Goal: Task Accomplishment & Management: Use online tool/utility

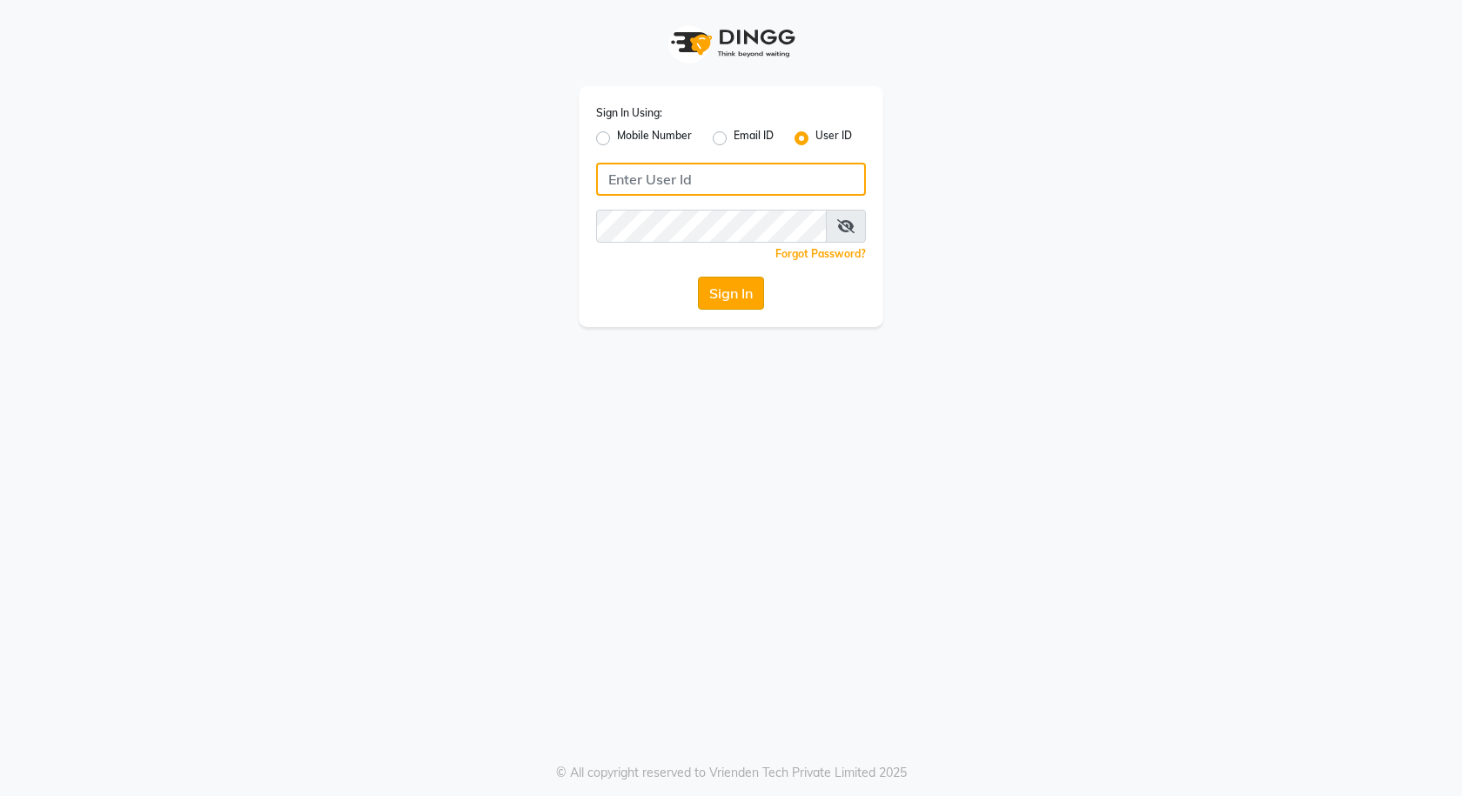
type input "e3591-01"
click at [723, 292] on button "Sign In" at bounding box center [731, 293] width 66 height 33
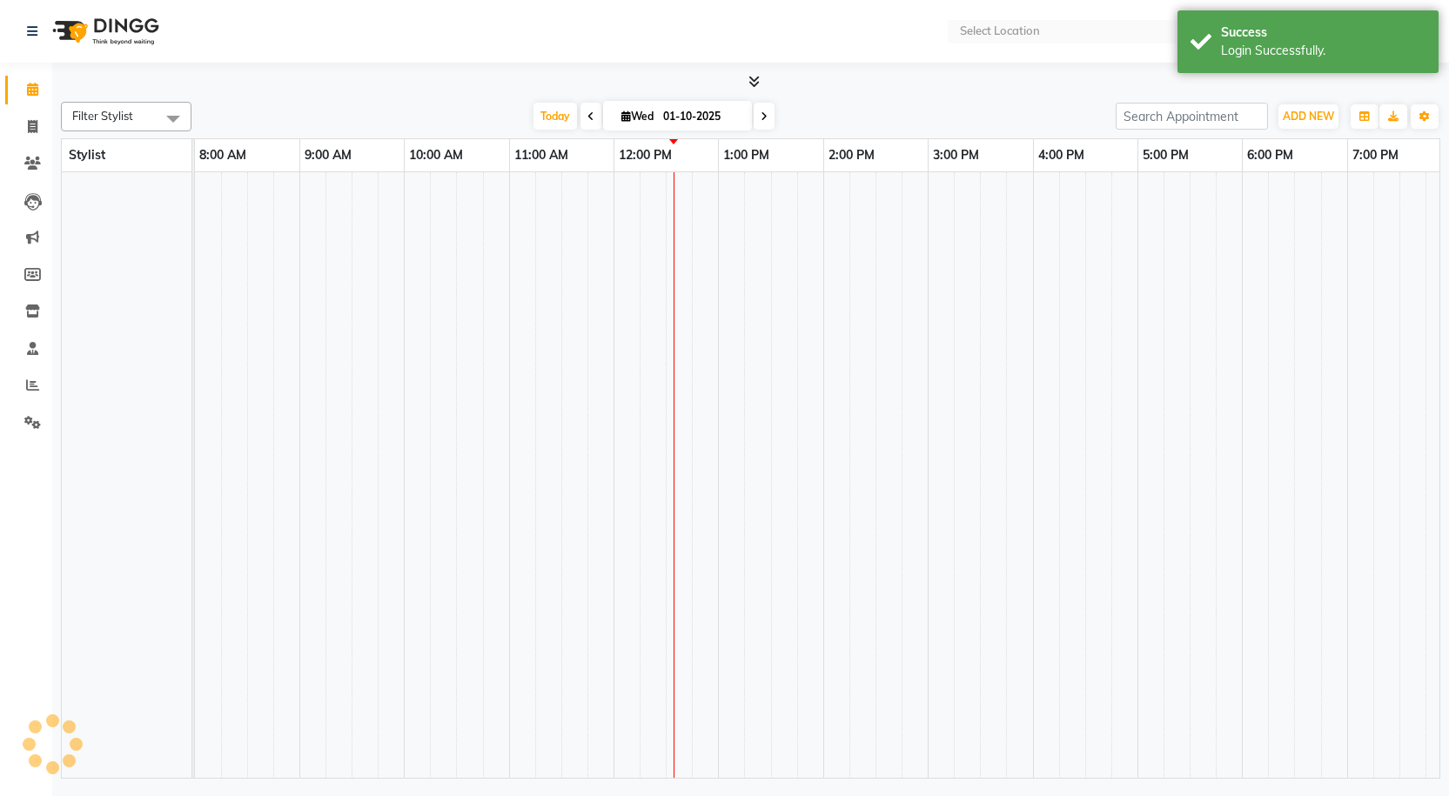
select select "en"
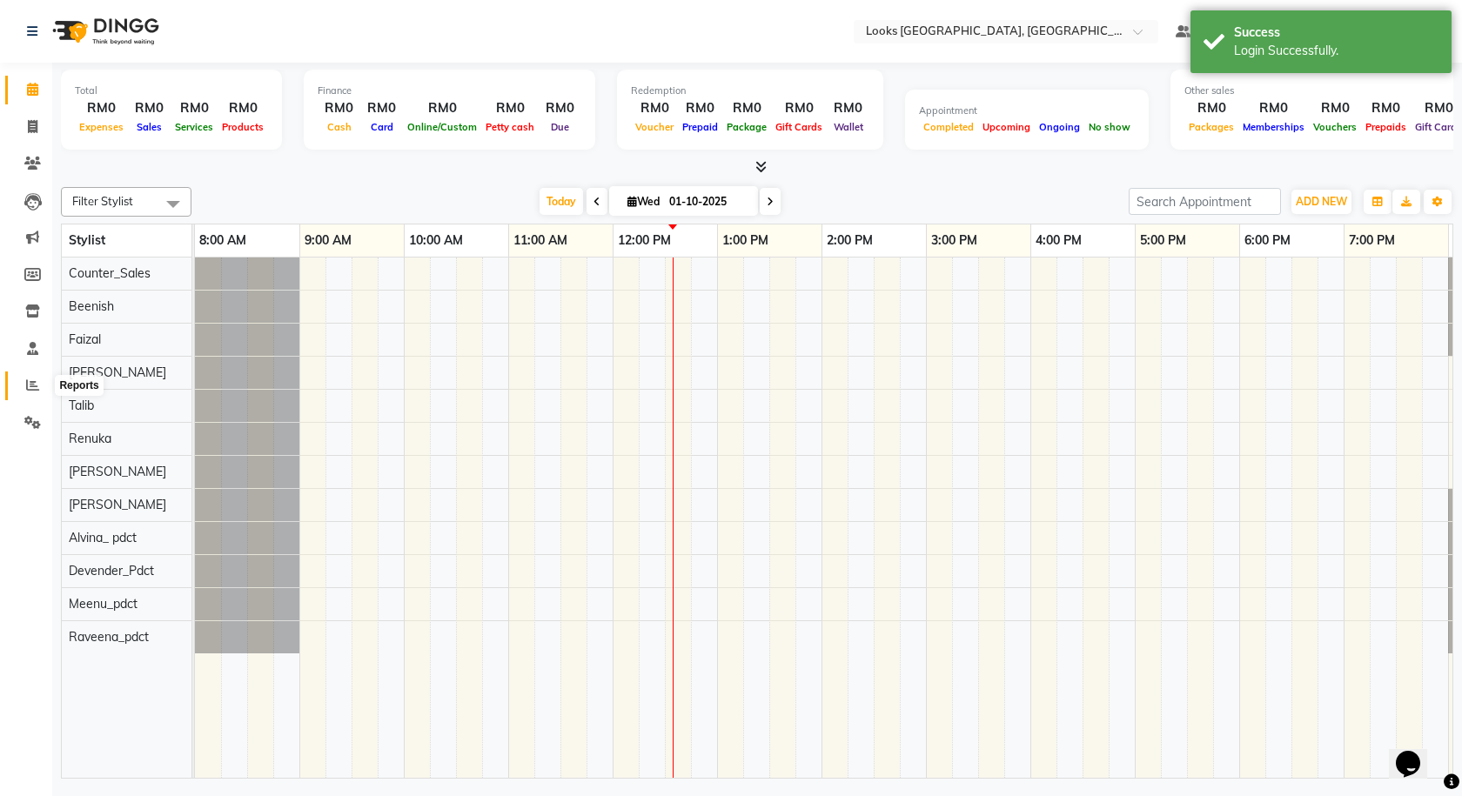
click at [39, 383] on span at bounding box center [32, 386] width 30 height 20
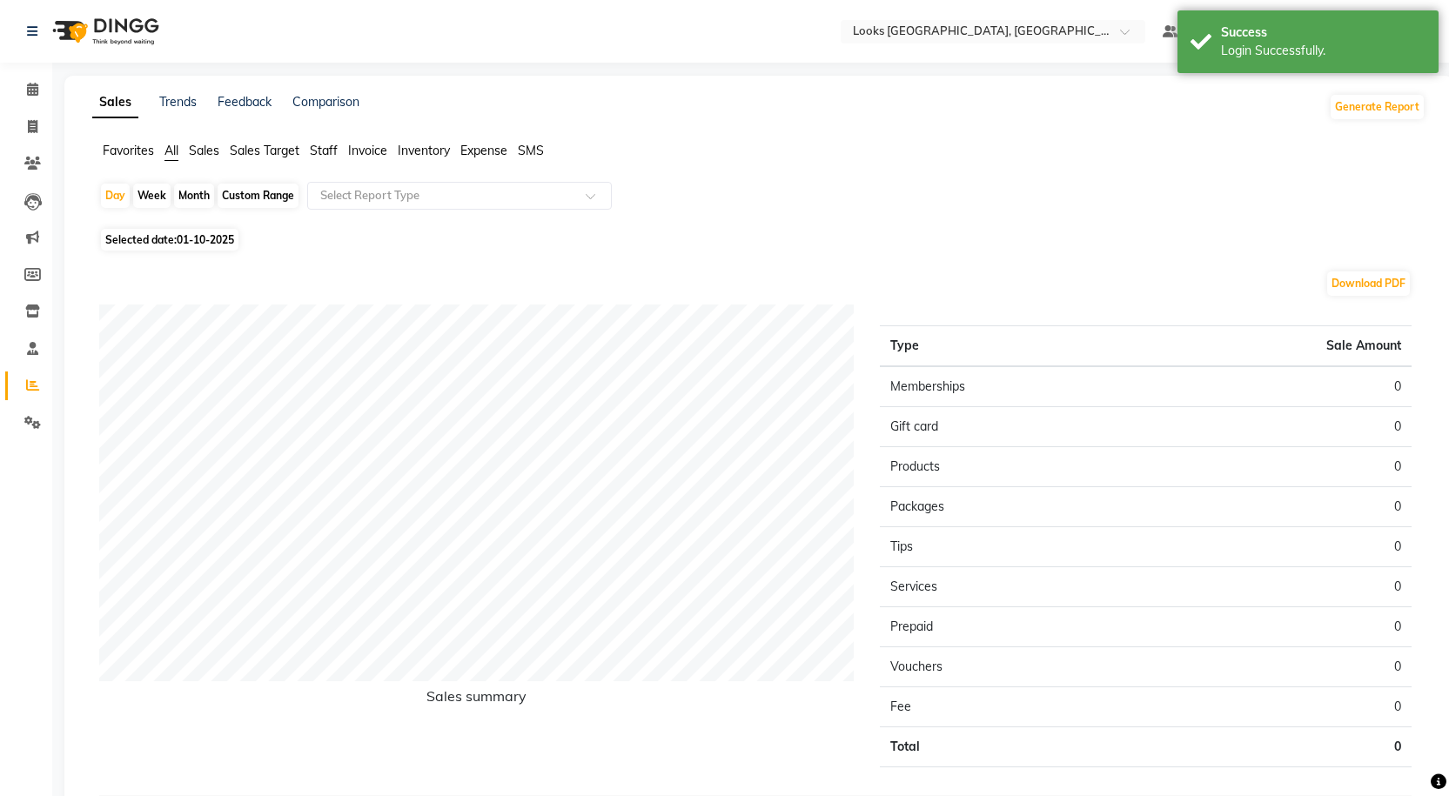
click at [197, 198] on div "Month" at bounding box center [194, 196] width 40 height 24
select select "10"
select select "2025"
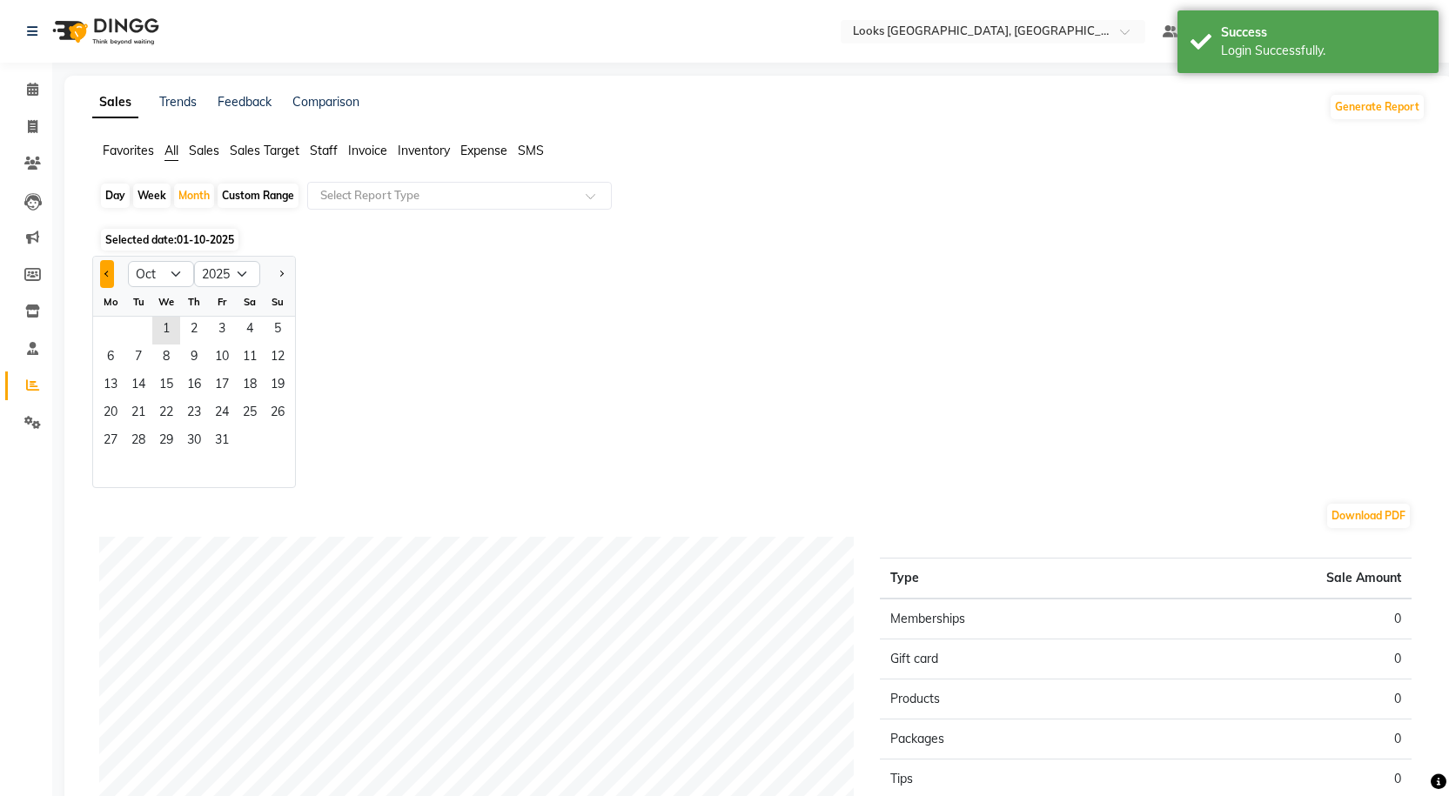
click at [104, 278] on button "Previous month" at bounding box center [107, 274] width 14 height 28
select select "9"
click at [113, 335] on span "1" at bounding box center [111, 331] width 28 height 28
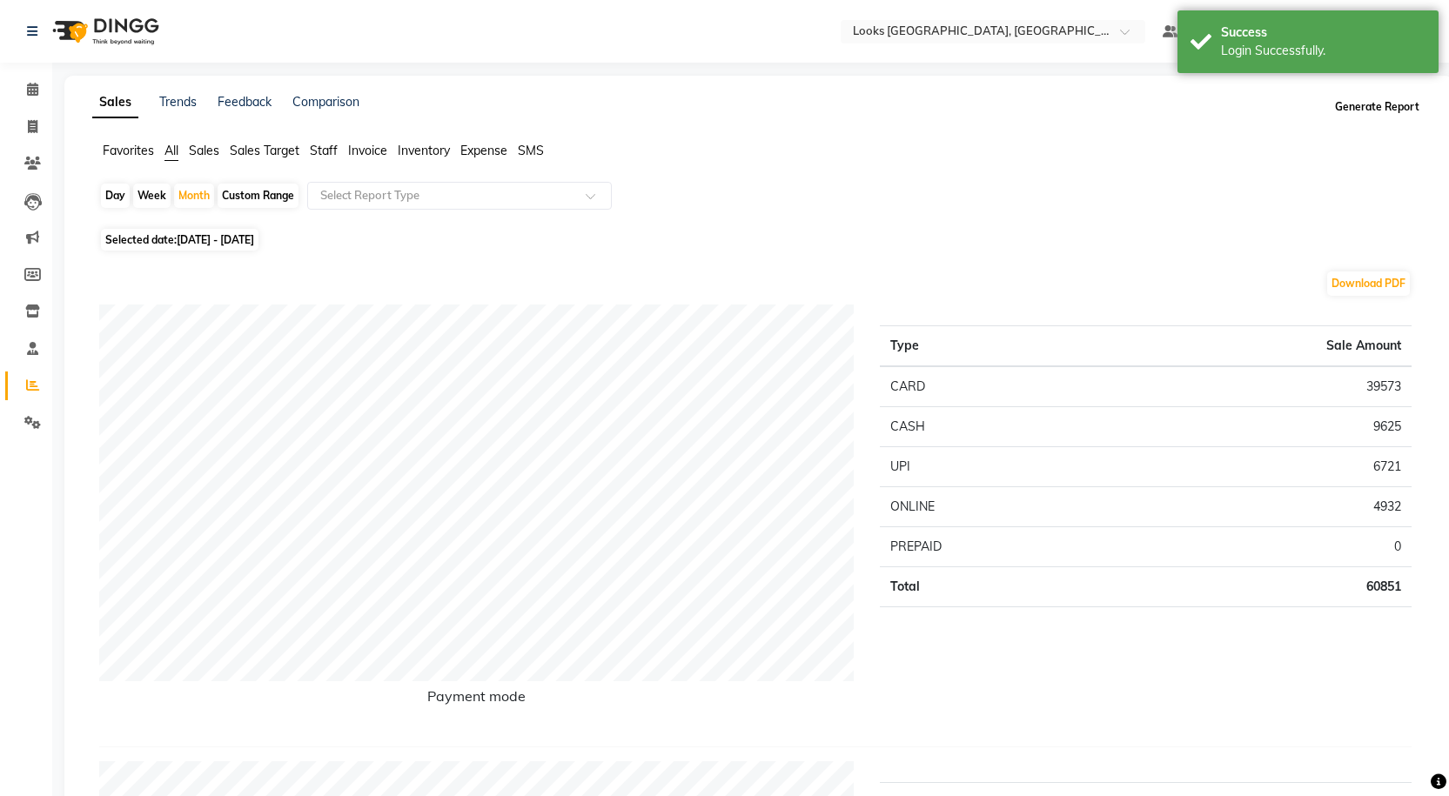
click at [1393, 108] on button "Generate Report" at bounding box center [1377, 107] width 93 height 24
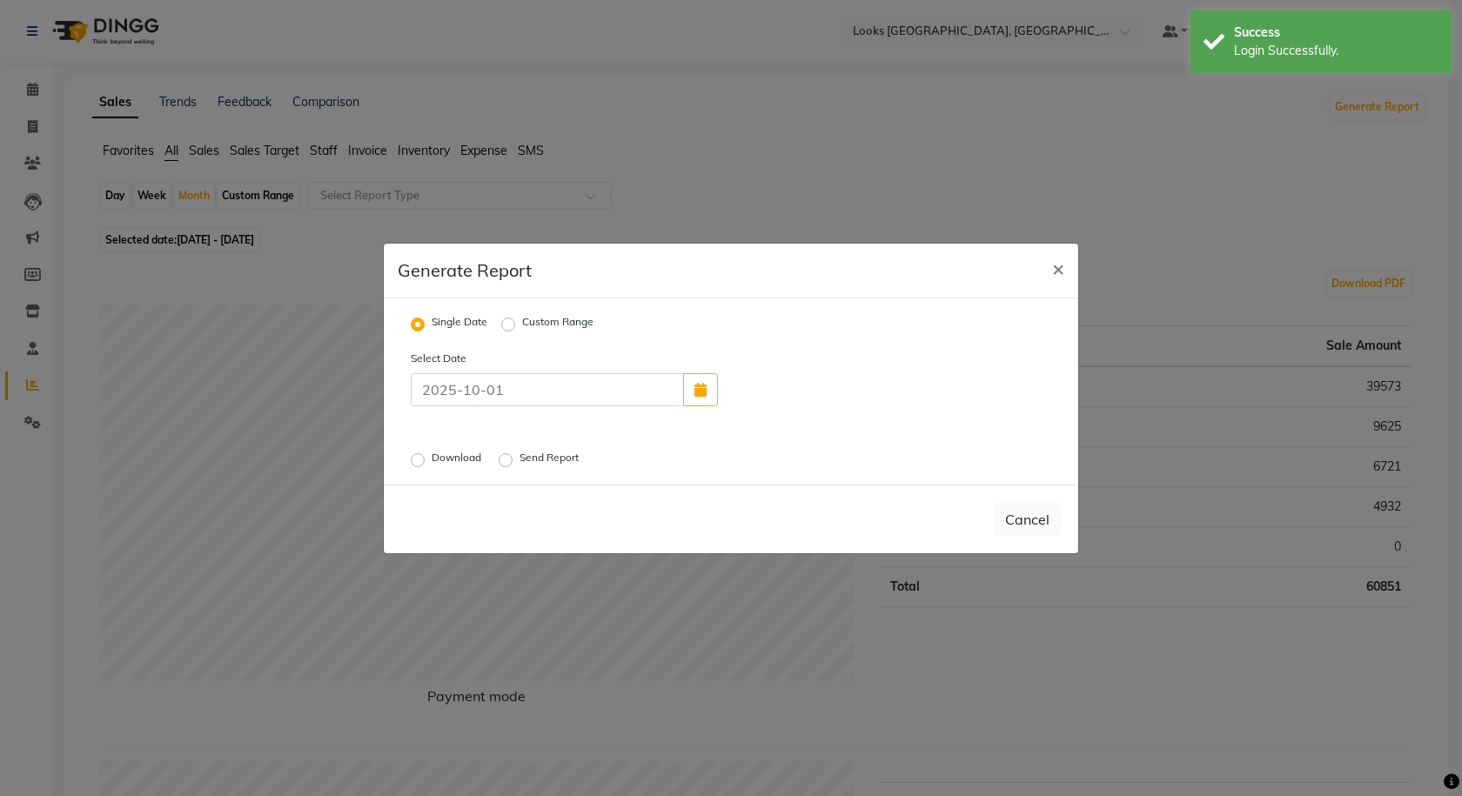
click at [522, 327] on label "Custom Range" at bounding box center [557, 324] width 71 height 21
click at [507, 327] on input "Custom Range" at bounding box center [511, 324] width 12 height 12
radio input "true"
select select "10"
select select "2025"
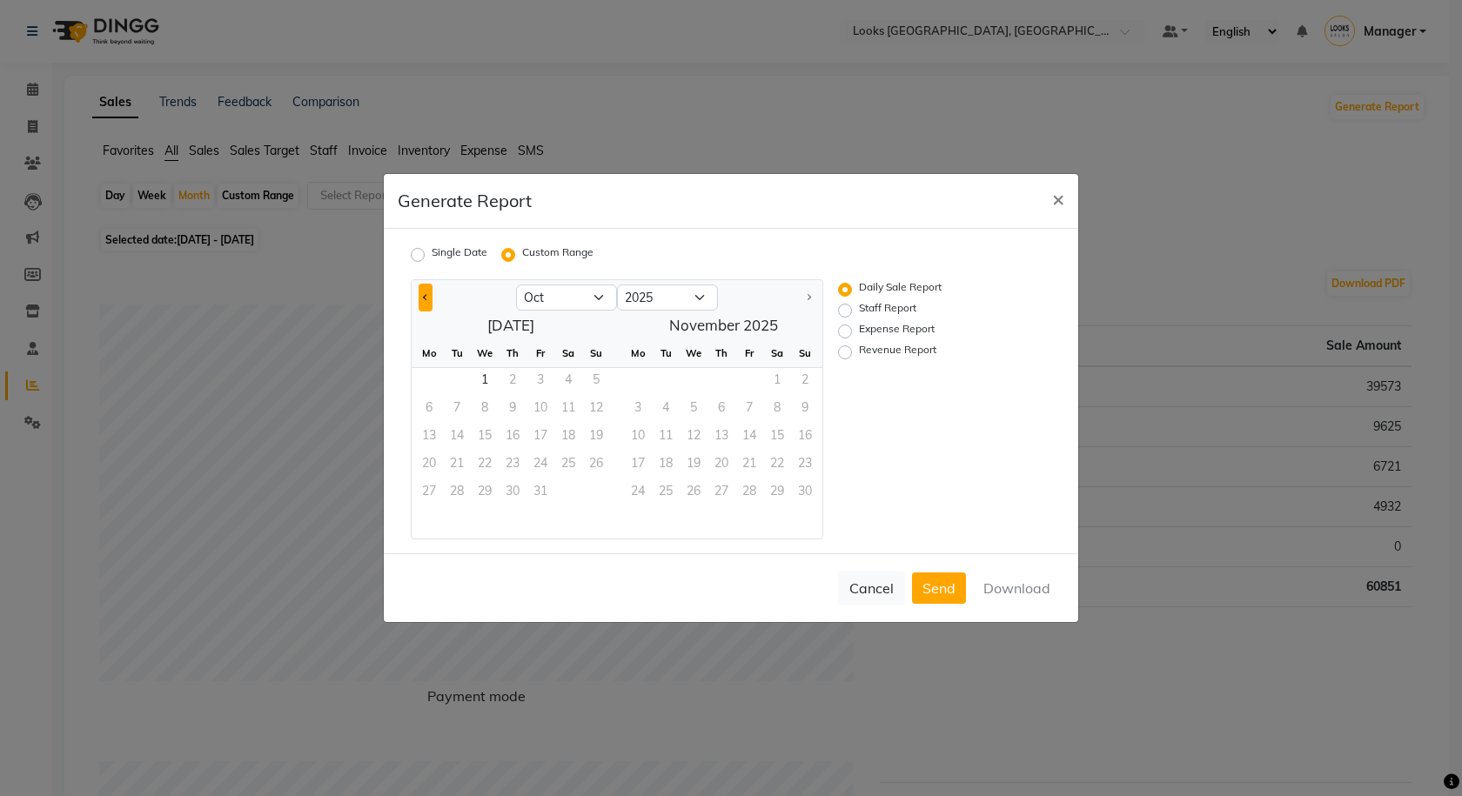
click at [430, 300] on button "Previous month" at bounding box center [426, 298] width 14 height 28
select select "9"
click at [427, 373] on span "1" at bounding box center [429, 382] width 28 height 28
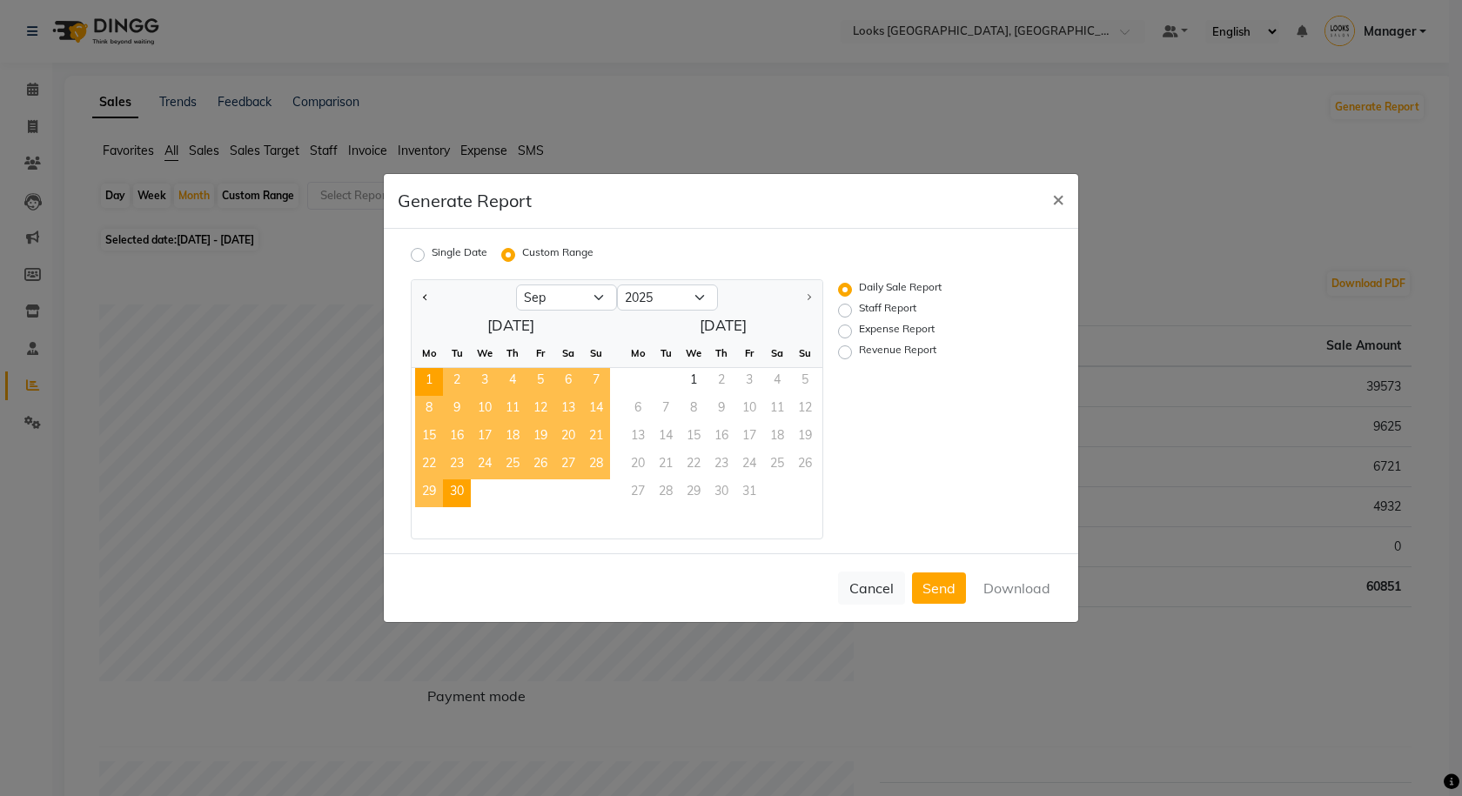
click at [462, 488] on span "30" at bounding box center [457, 494] width 28 height 28
click at [859, 308] on label "Staff Report" at bounding box center [887, 310] width 57 height 21
click at [849, 308] on input "Staff Report" at bounding box center [848, 311] width 12 height 12
radio input "true"
click at [994, 578] on button "Download" at bounding box center [1017, 588] width 88 height 31
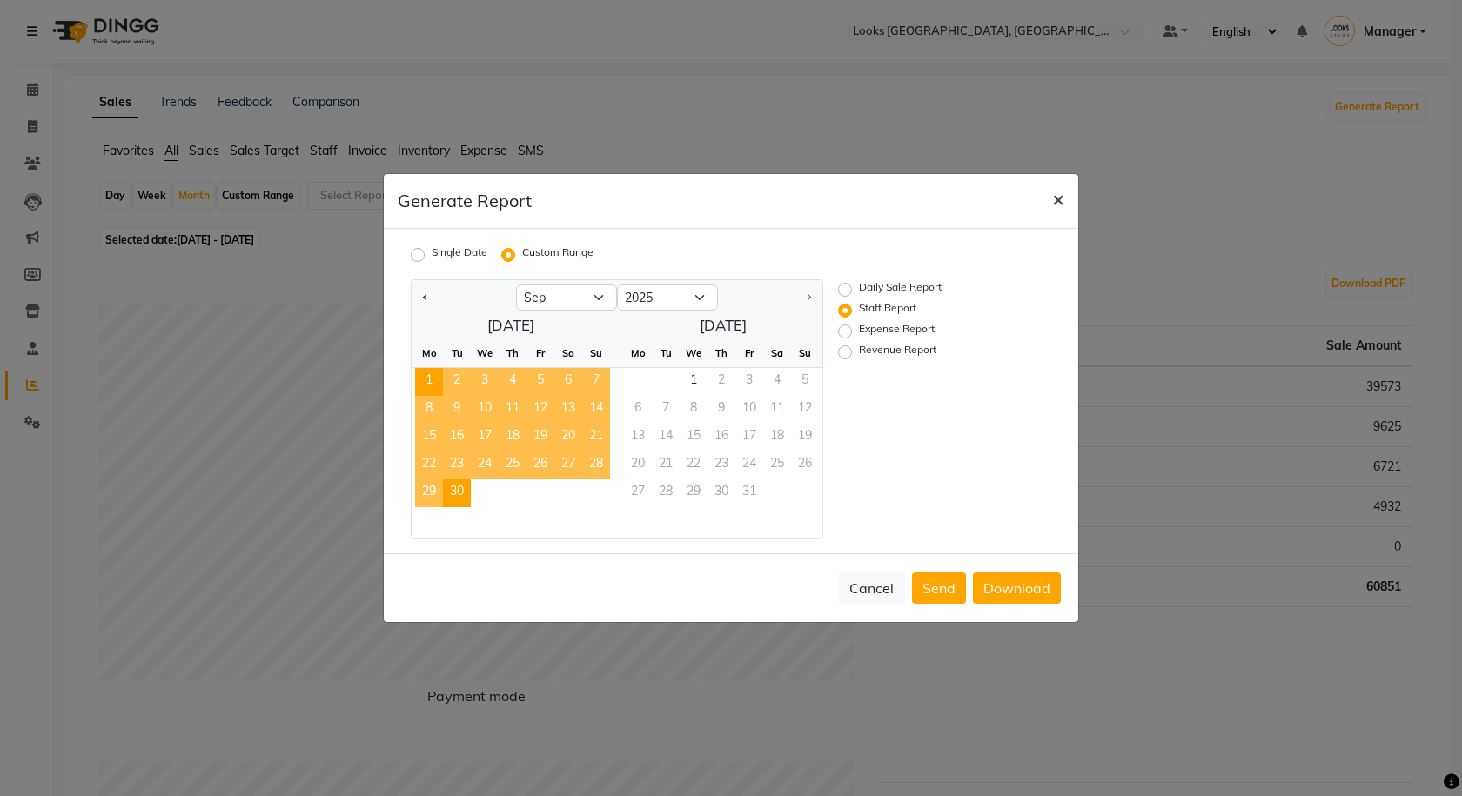
click at [1048, 197] on button "×" at bounding box center [1058, 198] width 40 height 49
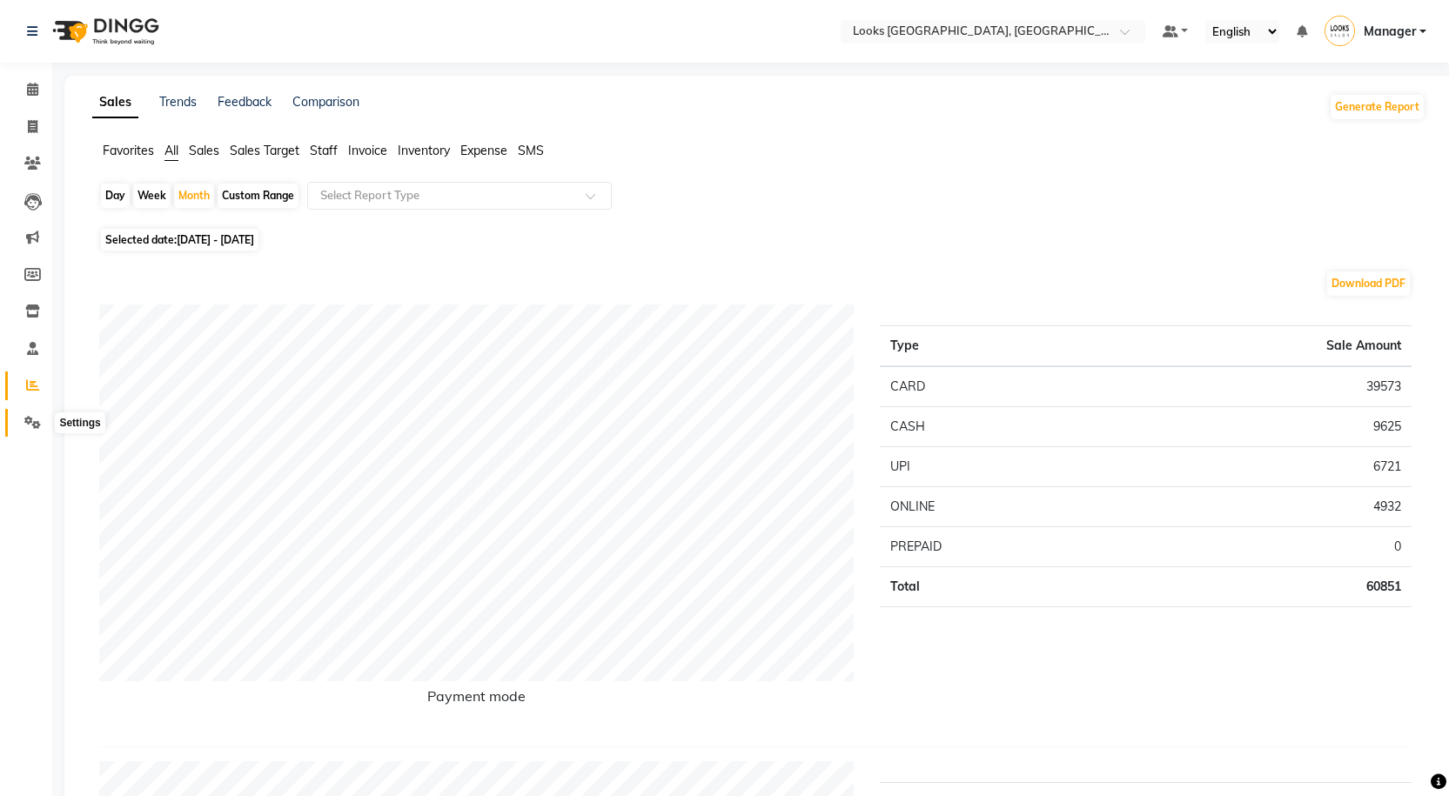
click at [30, 413] on span at bounding box center [32, 423] width 30 height 20
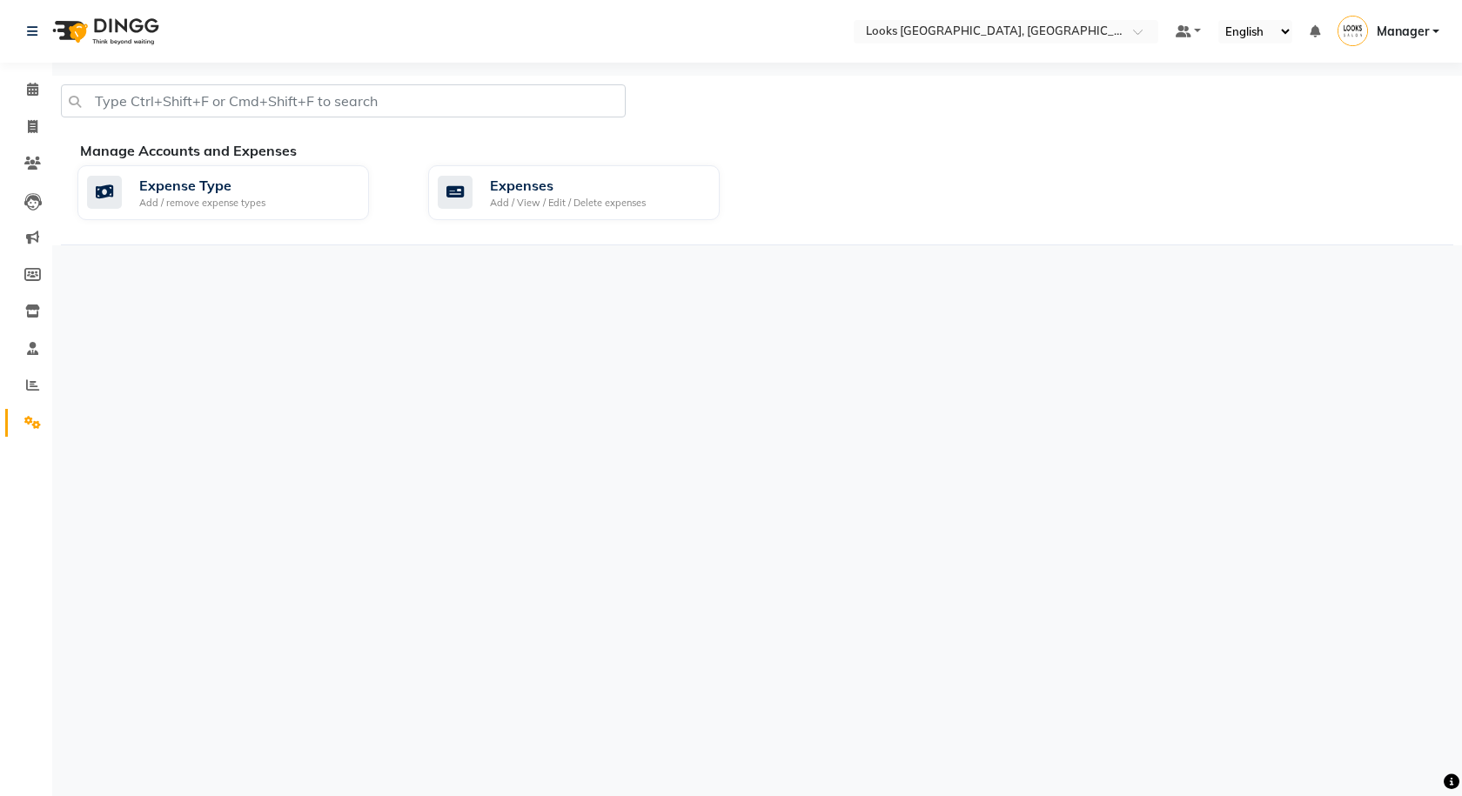
click at [42, 371] on li "Reports" at bounding box center [26, 385] width 52 height 37
click at [35, 376] on span at bounding box center [32, 386] width 30 height 20
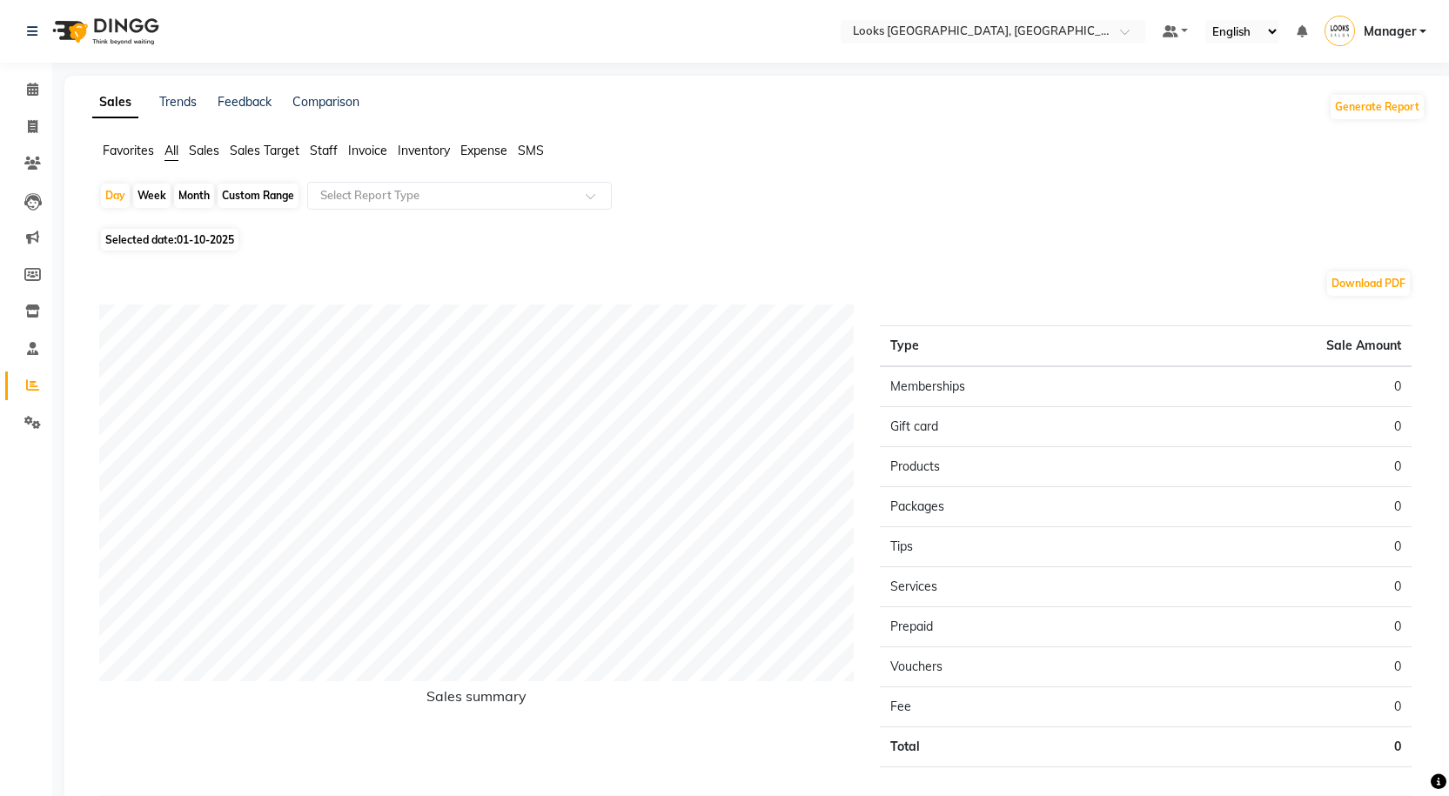
click at [181, 191] on div "Month" at bounding box center [194, 196] width 40 height 24
select select "10"
select select "2025"
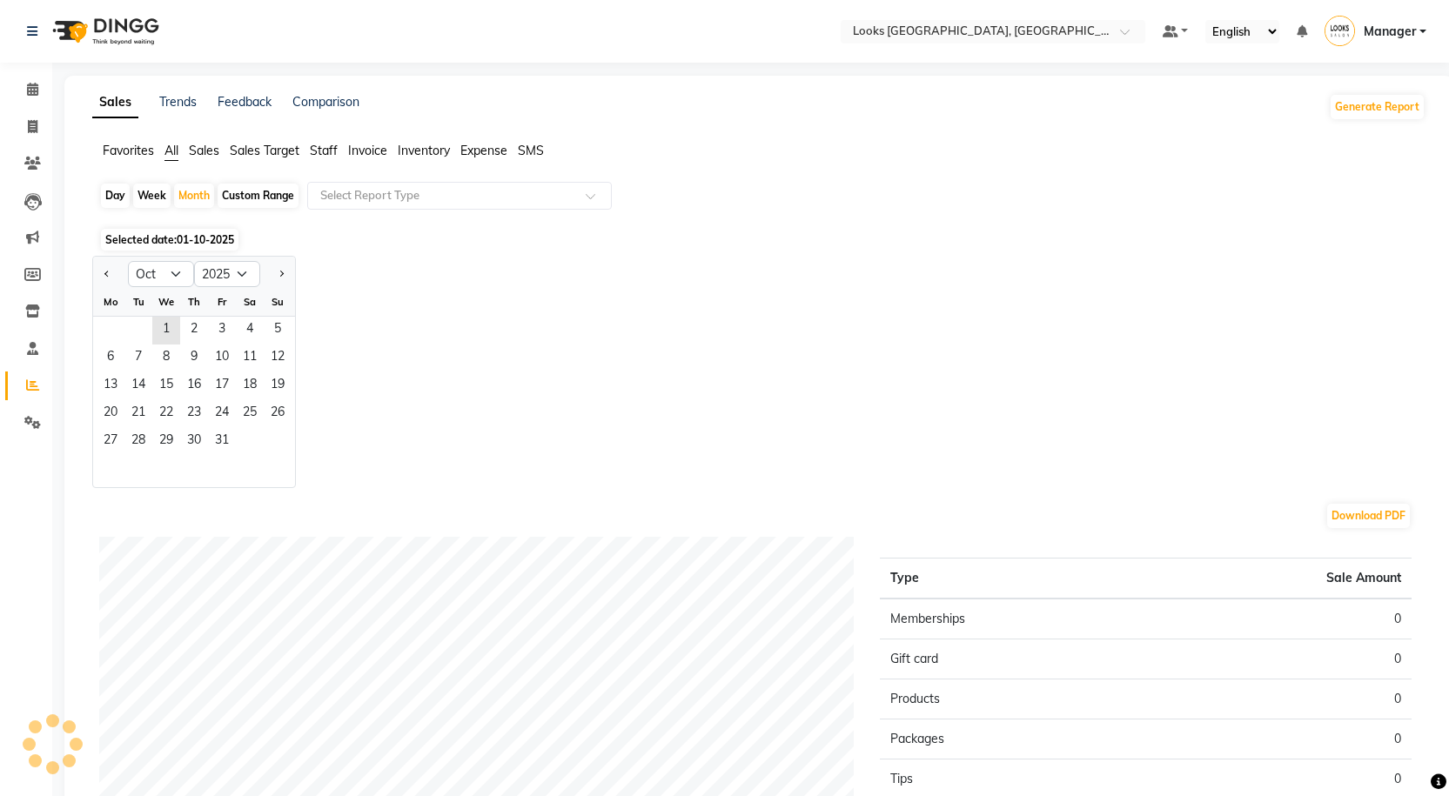
click at [190, 241] on span "01-10-2025" at bounding box center [205, 239] width 57 height 13
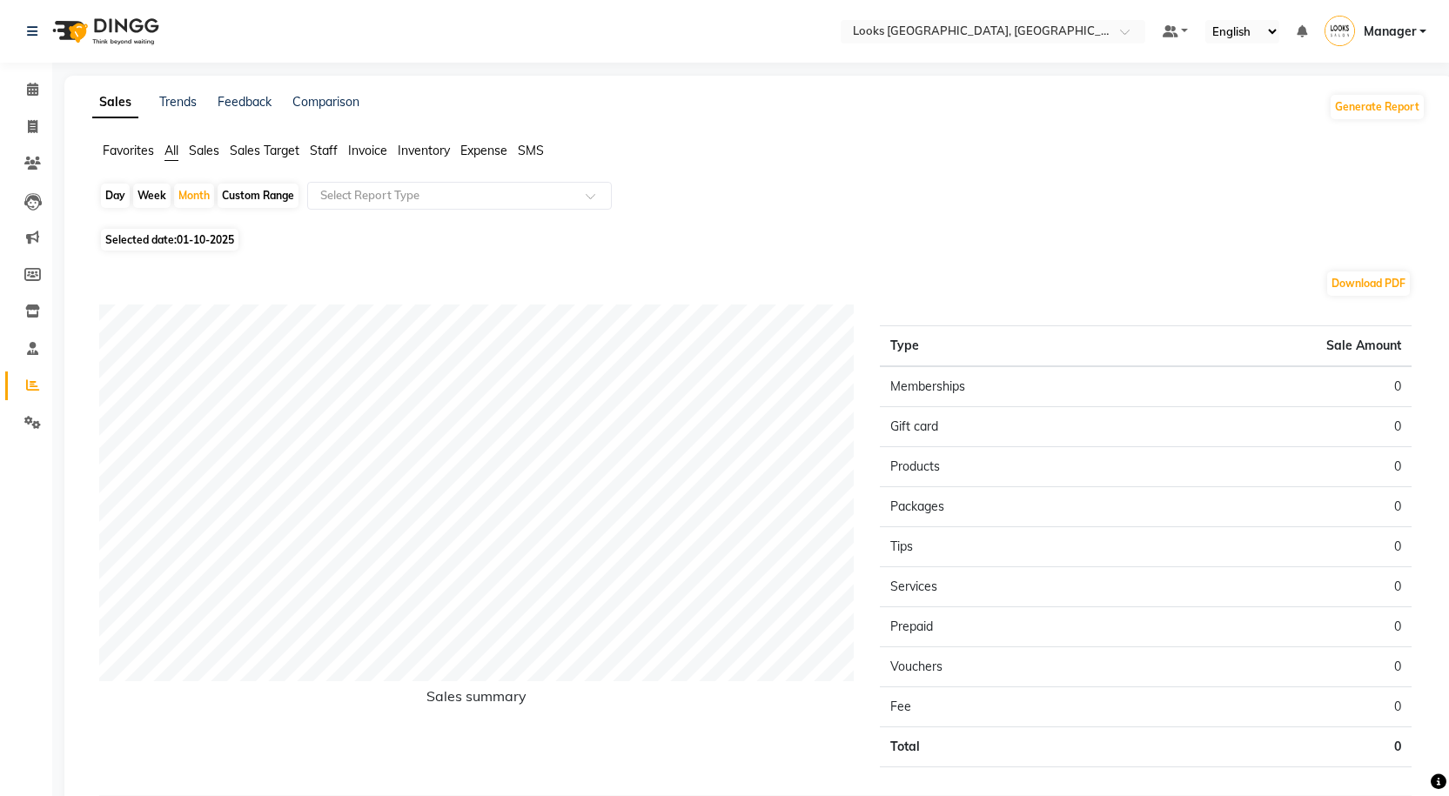
click at [181, 241] on span "01-10-2025" at bounding box center [205, 239] width 57 height 13
select select "10"
select select "2025"
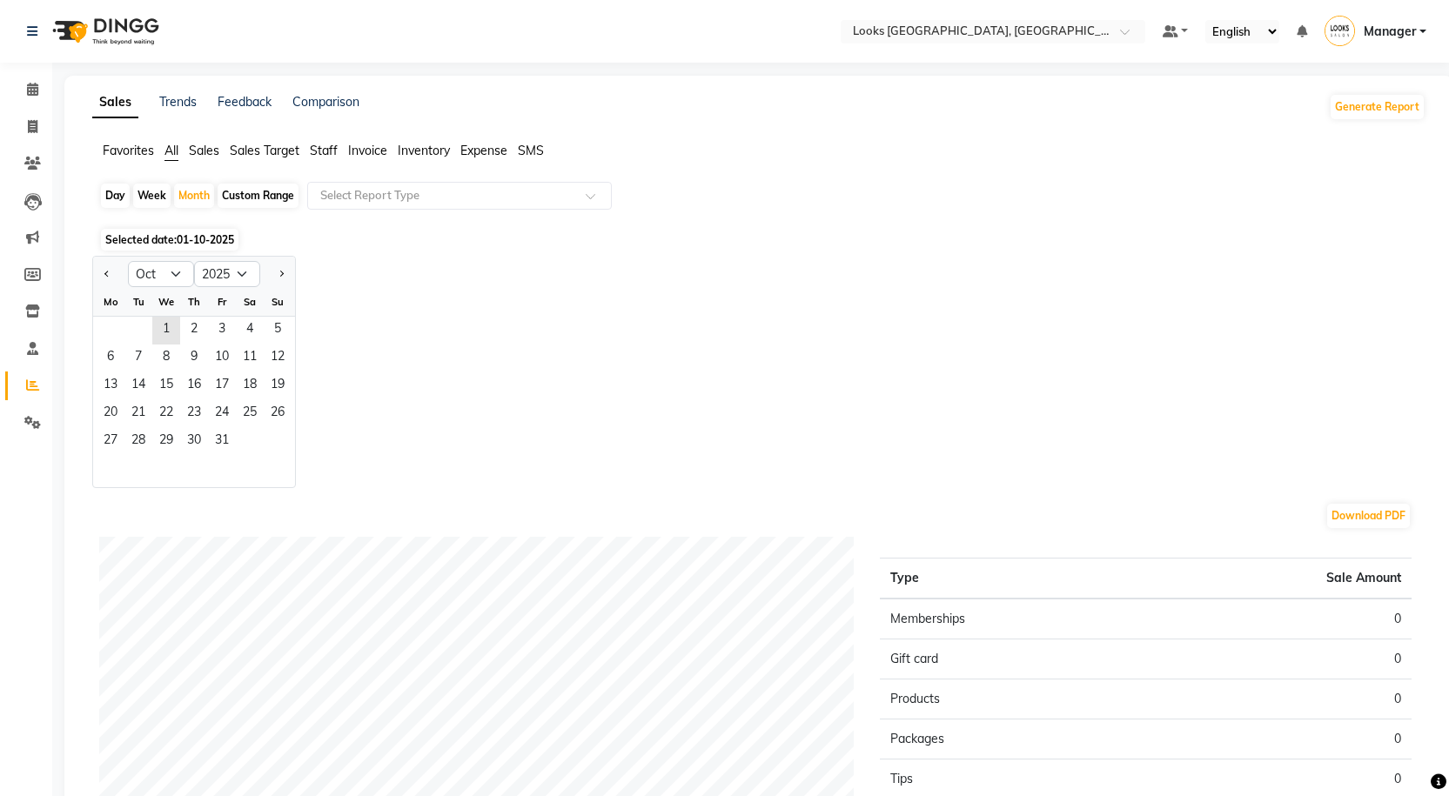
click at [93, 284] on div at bounding box center [110, 274] width 35 height 28
click at [101, 279] on button "Previous month" at bounding box center [107, 274] width 14 height 28
select select "9"
click at [112, 339] on span "1" at bounding box center [111, 331] width 28 height 28
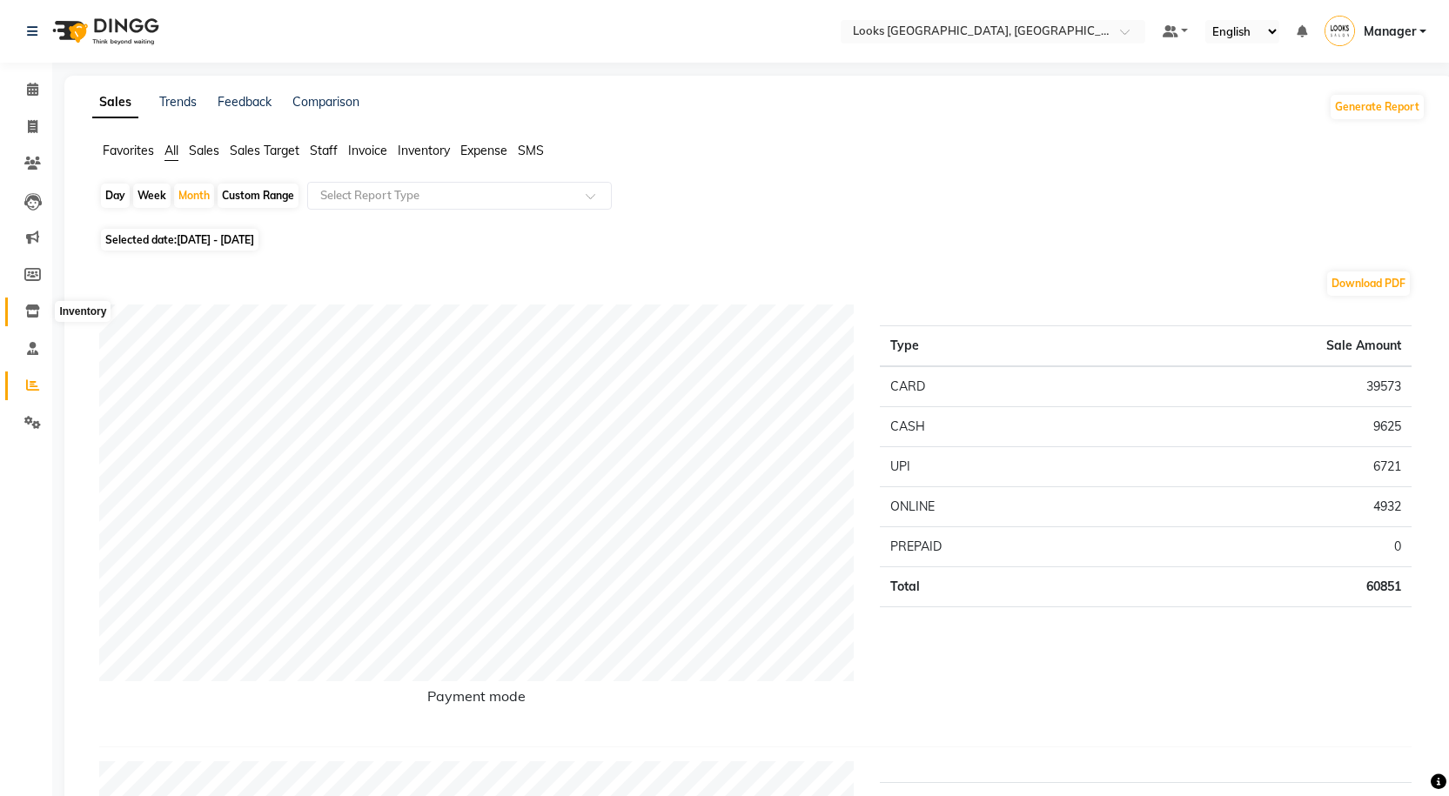
click at [28, 312] on icon at bounding box center [32, 311] width 15 height 13
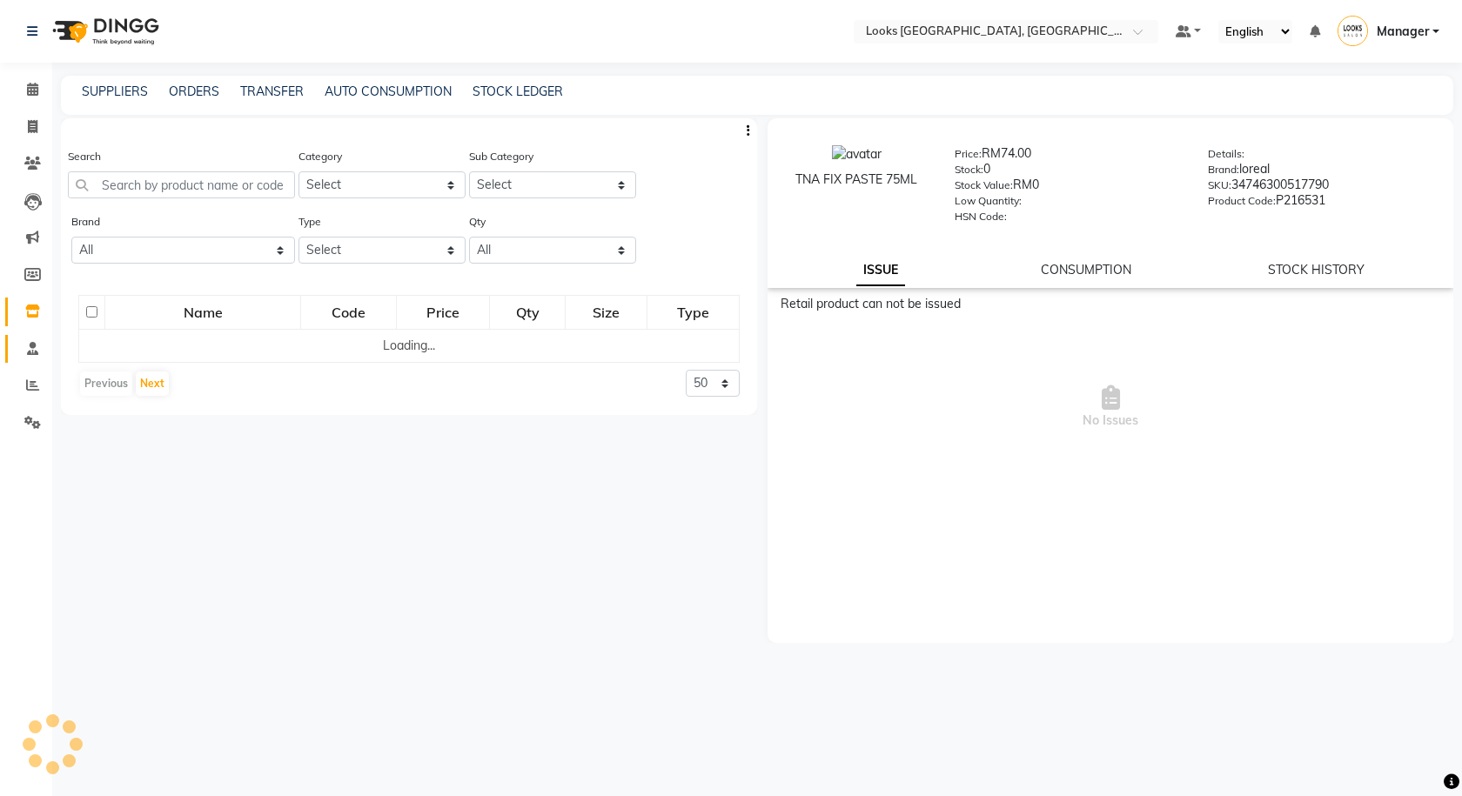
click at [15, 357] on link "Staff" at bounding box center [26, 349] width 42 height 29
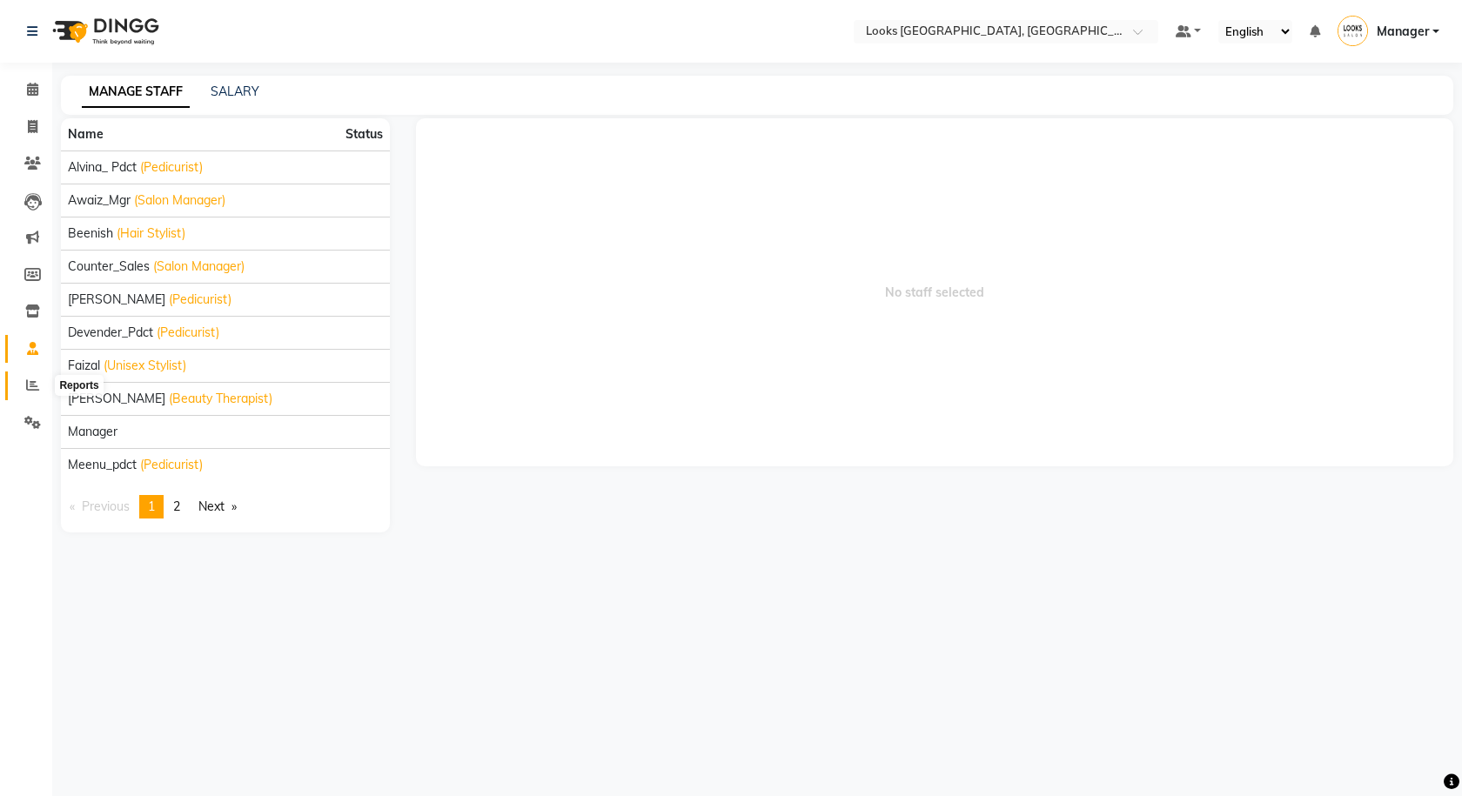
click at [30, 378] on span at bounding box center [32, 386] width 30 height 20
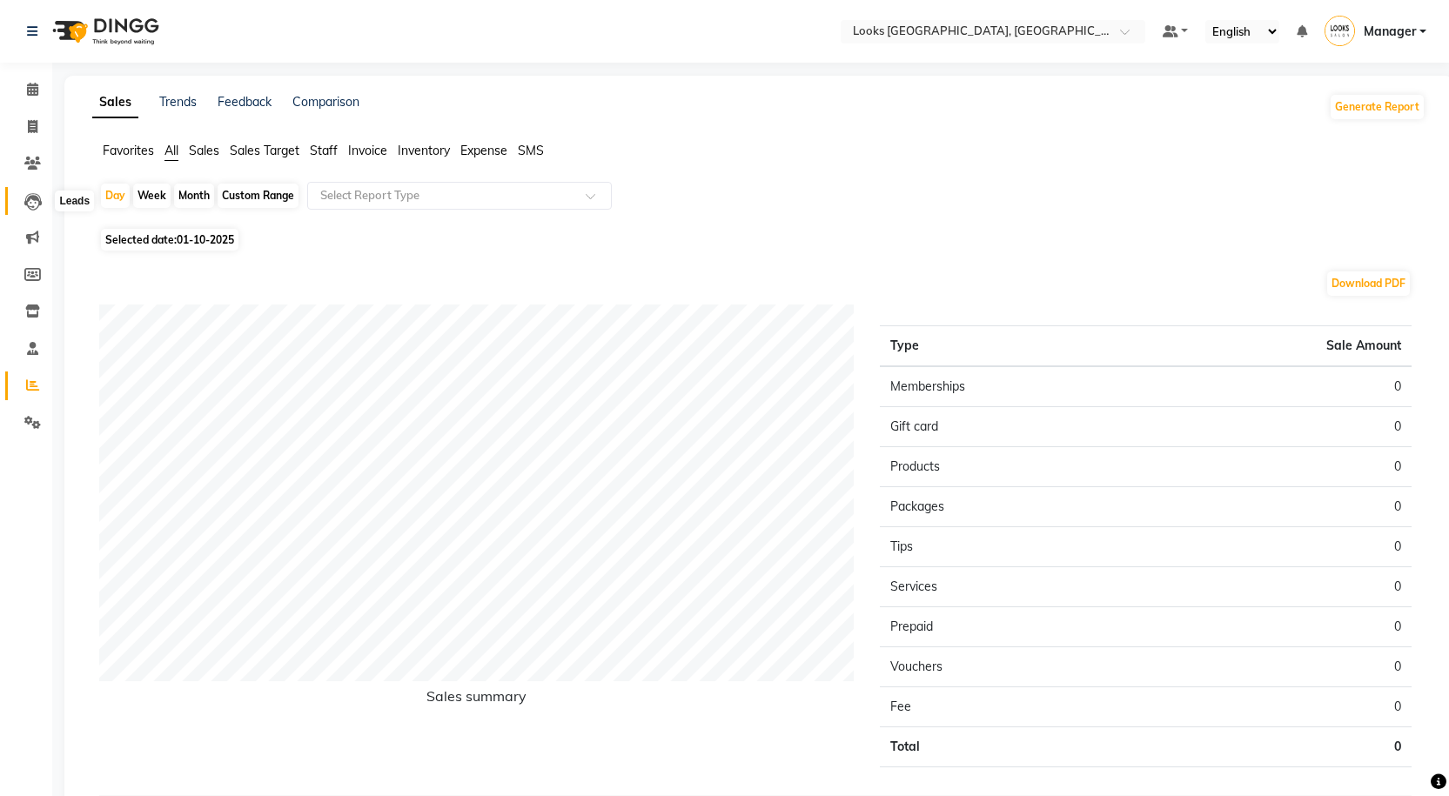
click at [32, 199] on icon at bounding box center [32, 201] width 17 height 17
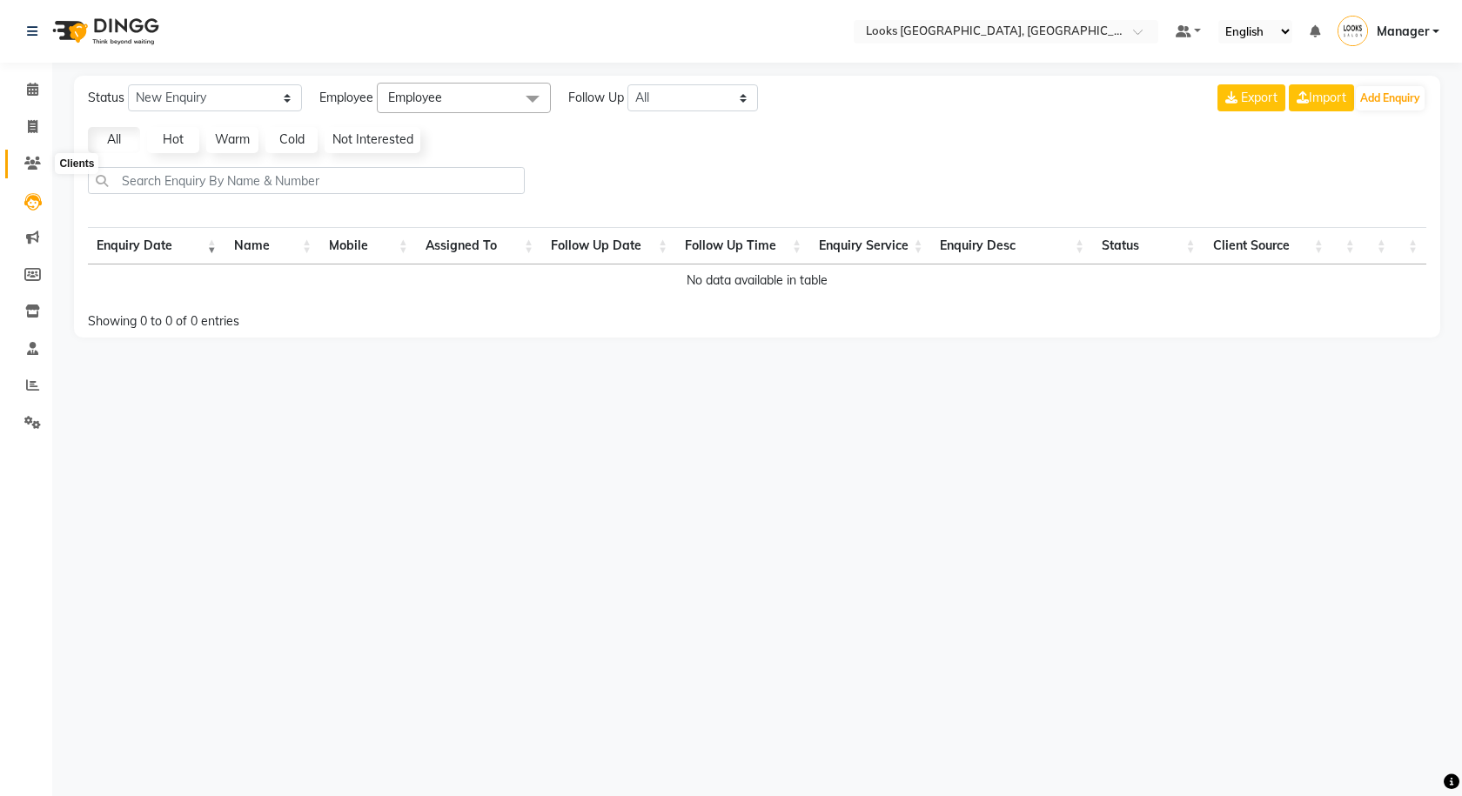
click at [35, 166] on icon at bounding box center [32, 163] width 17 height 13
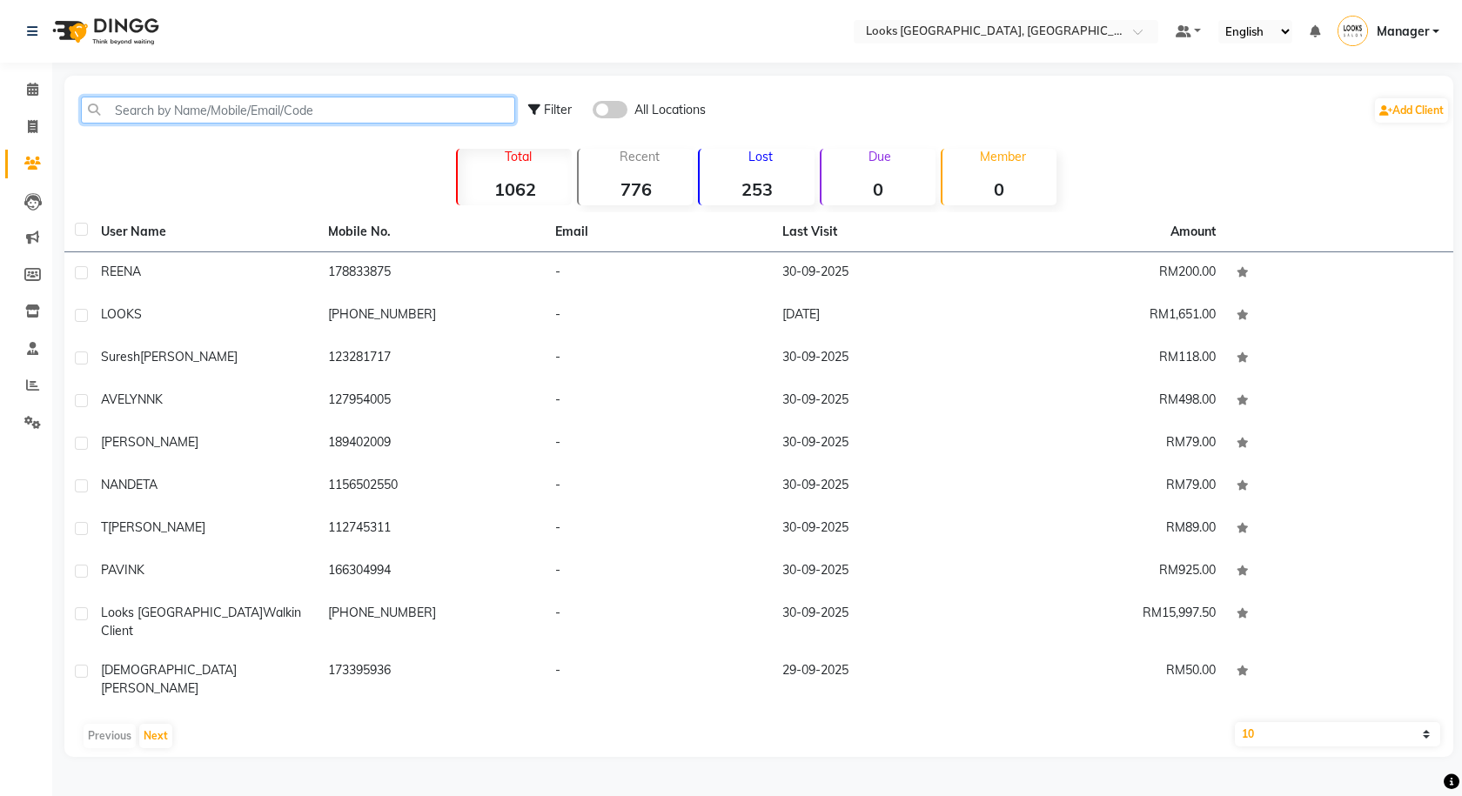
click at [224, 108] on input "text" at bounding box center [298, 110] width 434 height 27
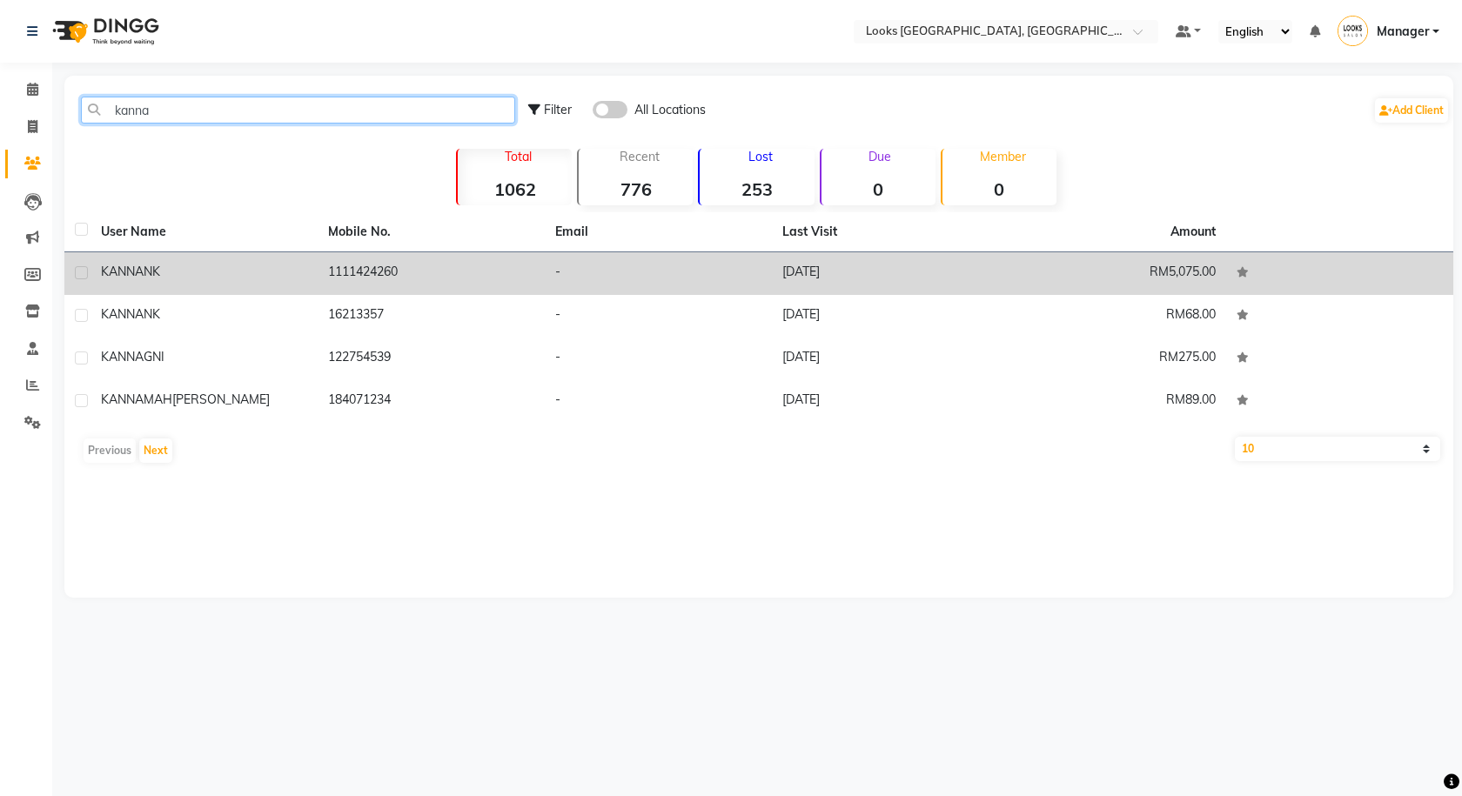
type input "kanna"
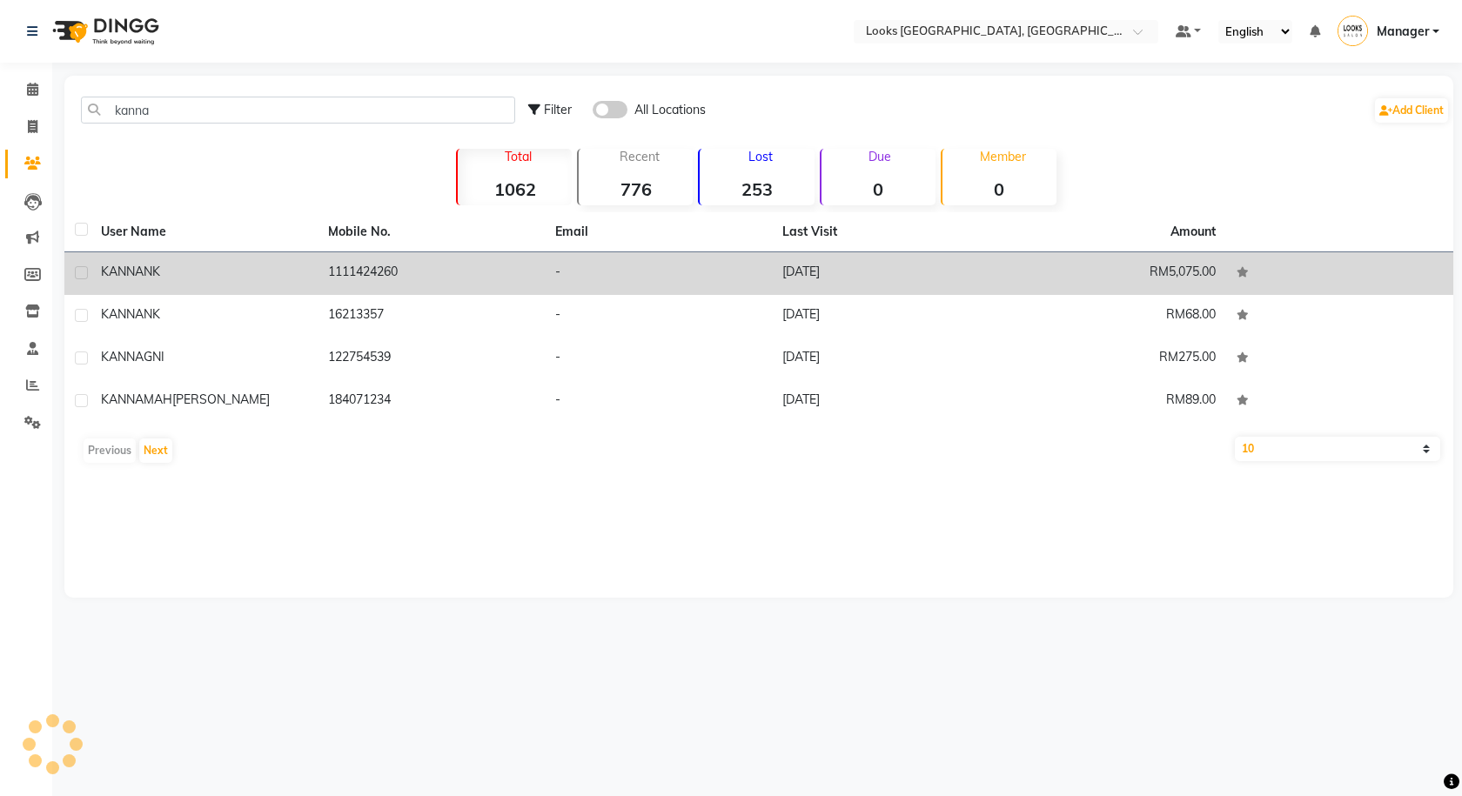
copy td "1111424260"
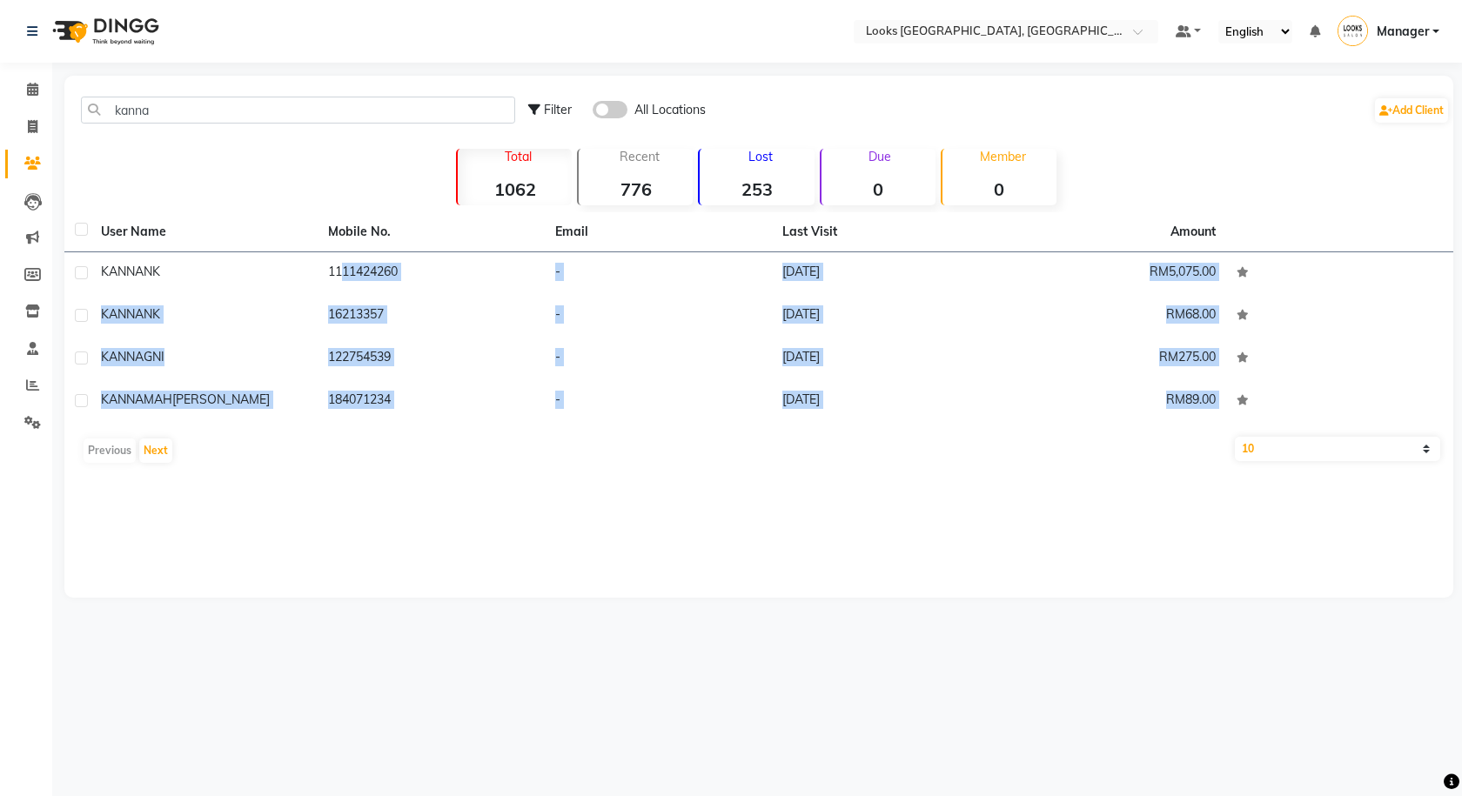
drag, startPoint x: 330, startPoint y: 274, endPoint x: 349, endPoint y: 440, distance: 166.5
click at [384, 480] on div "kanna Filter All Locations Add Client Total 1062 Recent 776 Lost 253 Due 0 Memb…" at bounding box center [758, 337] width 1389 height 522
click at [34, 138] on link "Invoice" at bounding box center [26, 127] width 42 height 29
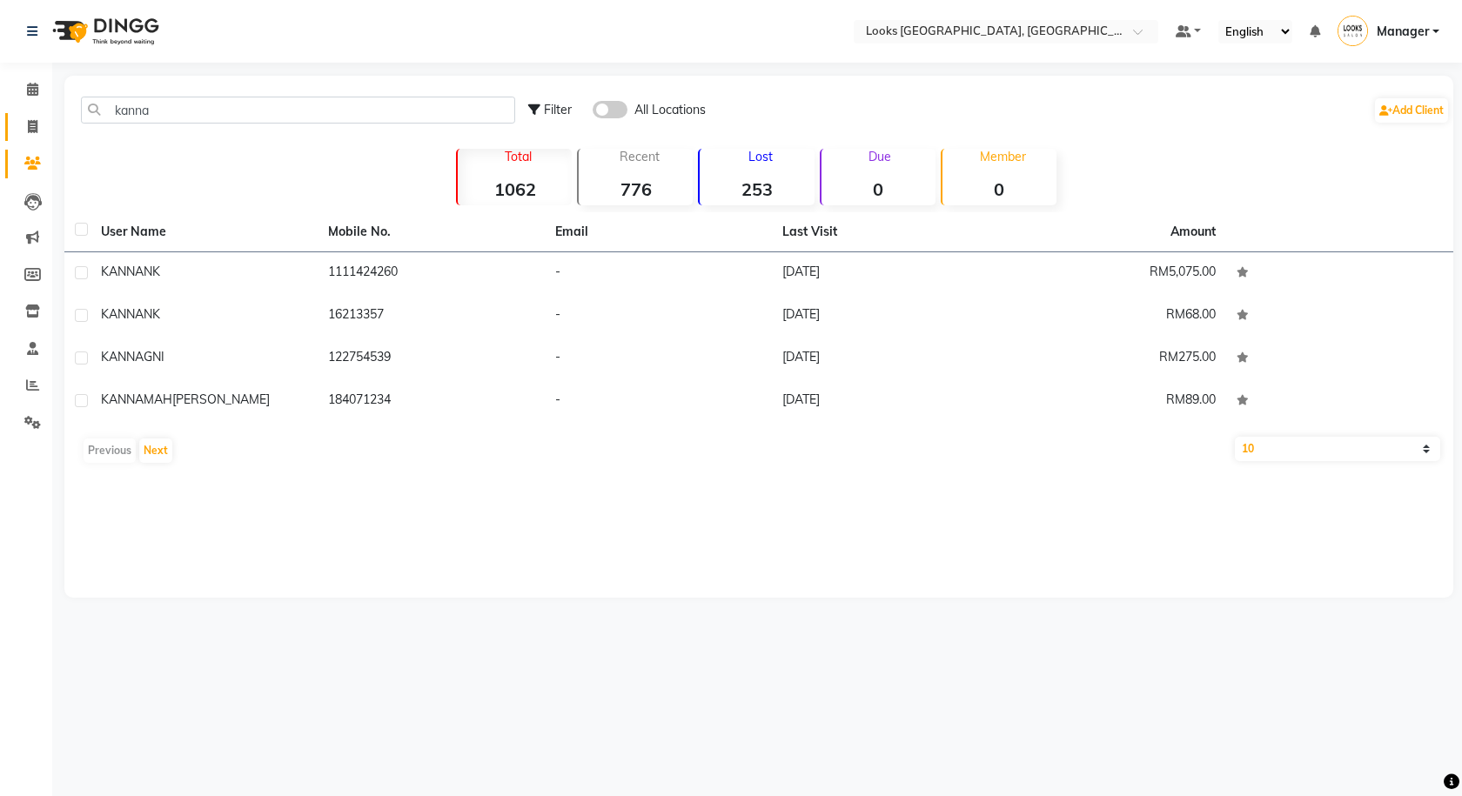
select select "service"
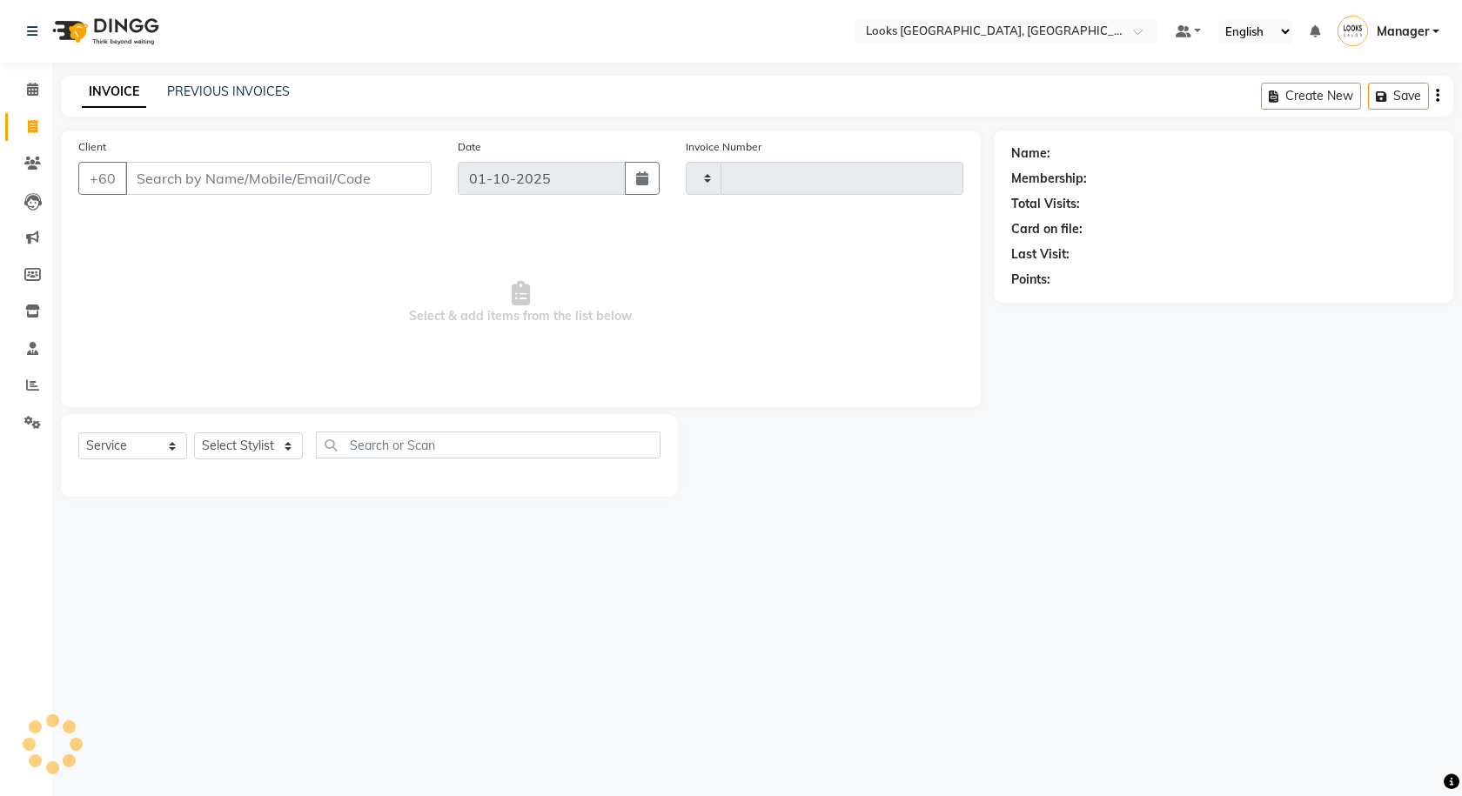
type input "1589"
select select "8109"
type input "1111424260"
select select "1: Object"
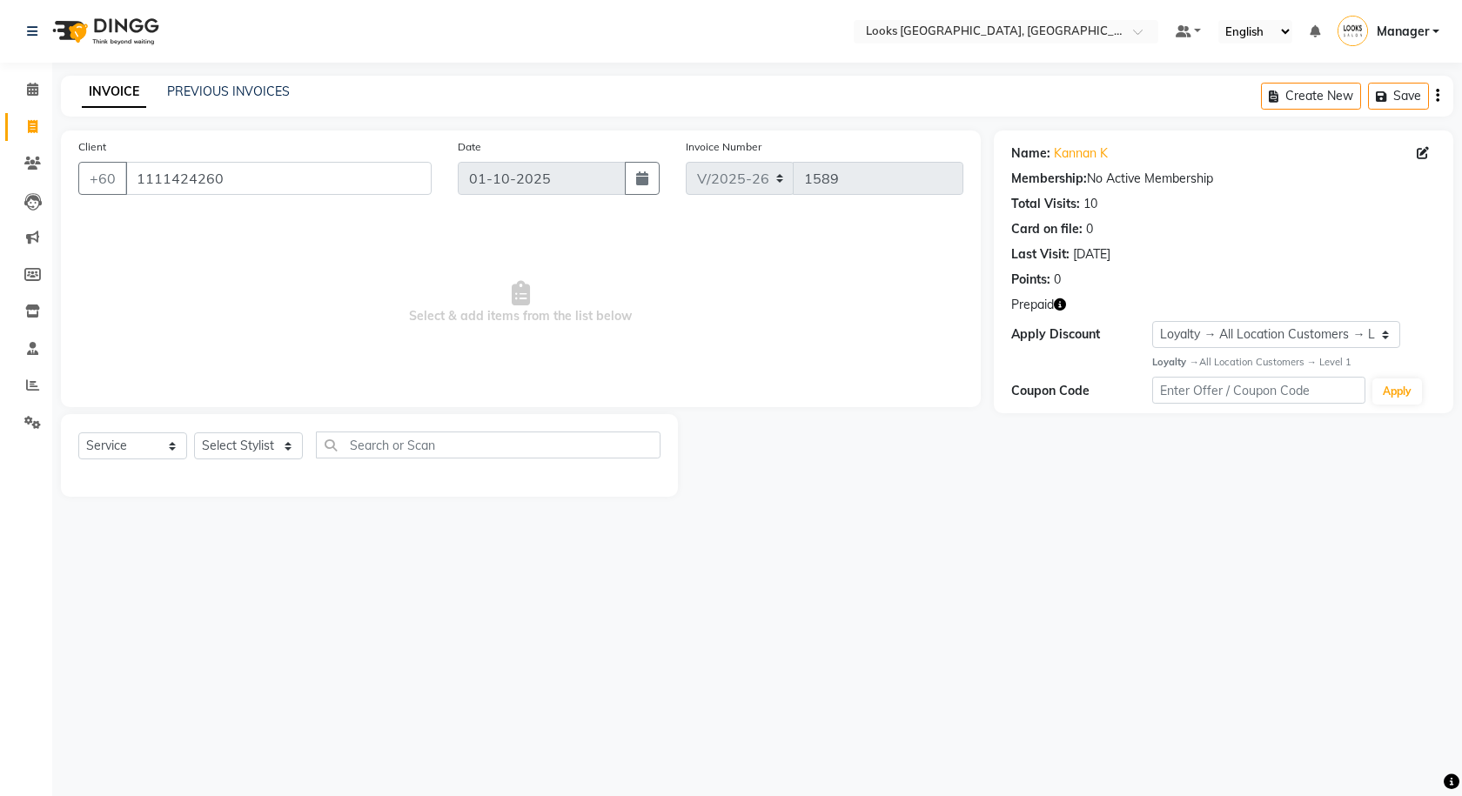
click at [1064, 302] on icon "button" at bounding box center [1060, 305] width 12 height 12
